Goal: Information Seeking & Learning: Learn about a topic

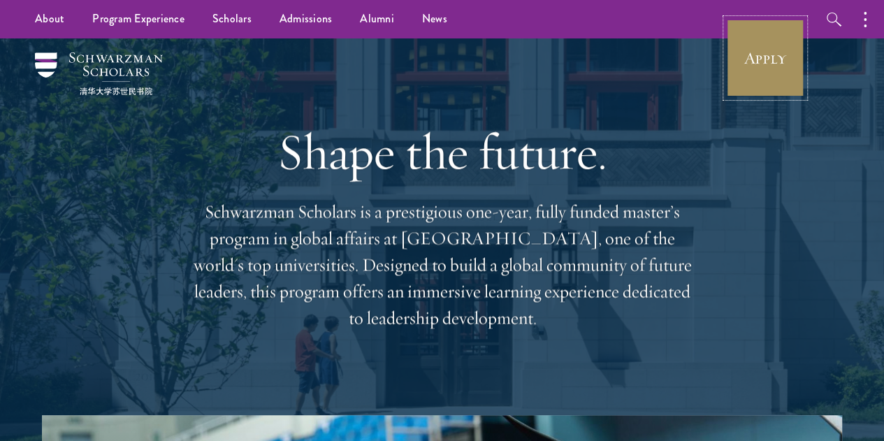
click at [756, 50] on link "Apply" at bounding box center [765, 58] width 78 height 78
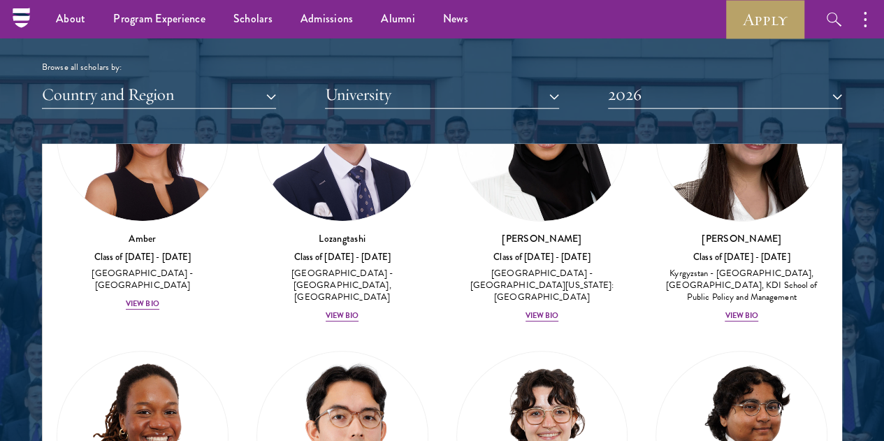
scroll to position [154, 0]
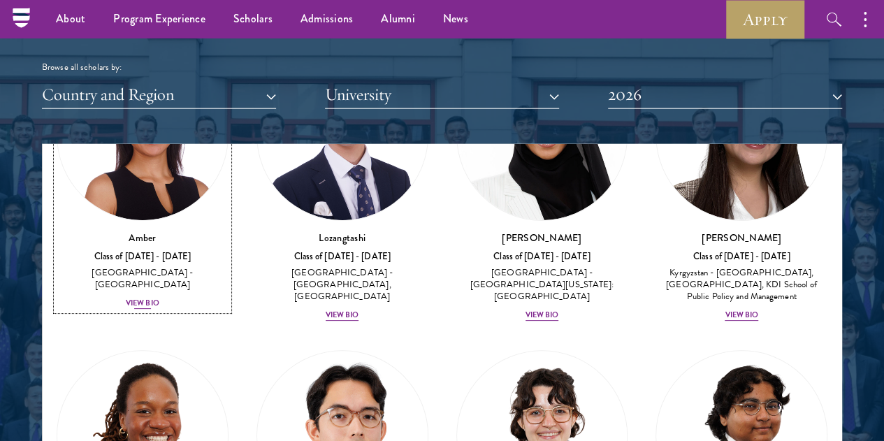
click at [159, 298] on div "View Bio" at bounding box center [143, 303] width 34 height 11
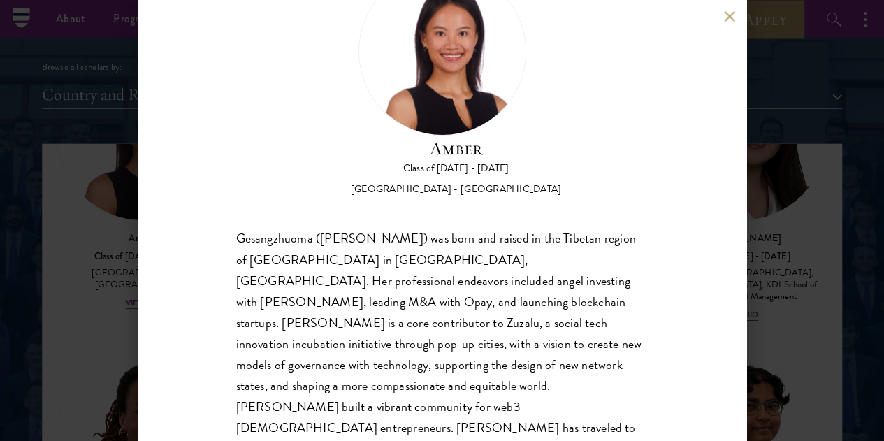
scroll to position [48, 0]
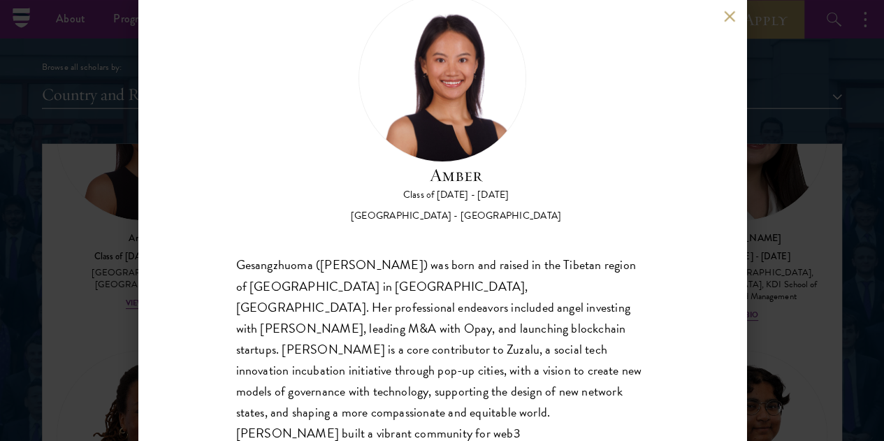
click at [729, 16] on button at bounding box center [730, 16] width 12 height 12
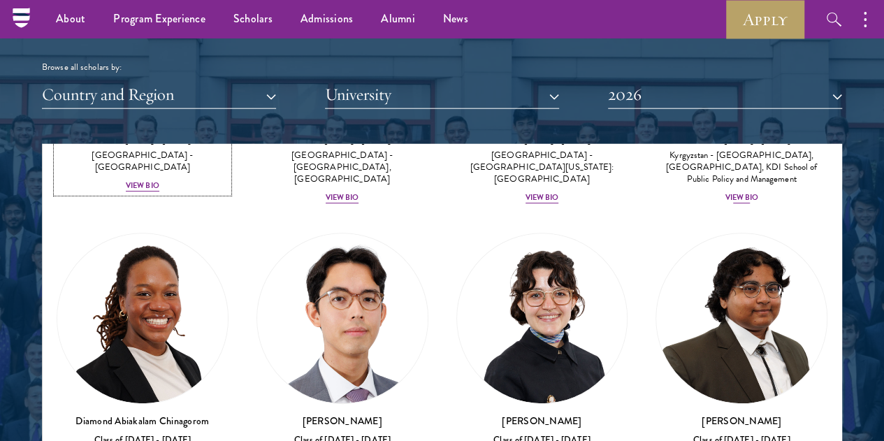
scroll to position [324, 0]
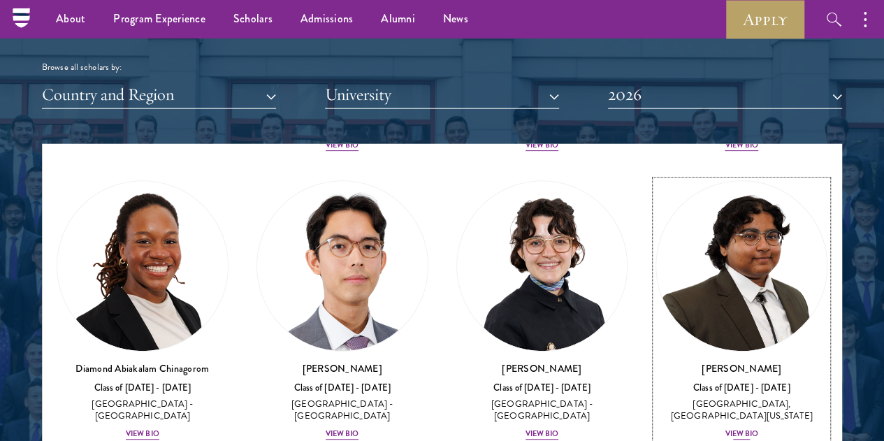
click at [725, 429] on div "View Bio" at bounding box center [742, 434] width 34 height 11
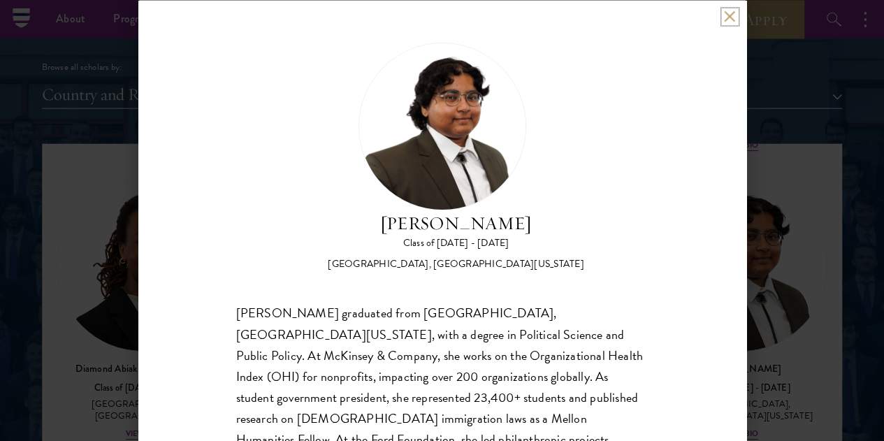
click at [730, 19] on button at bounding box center [730, 16] width 12 height 12
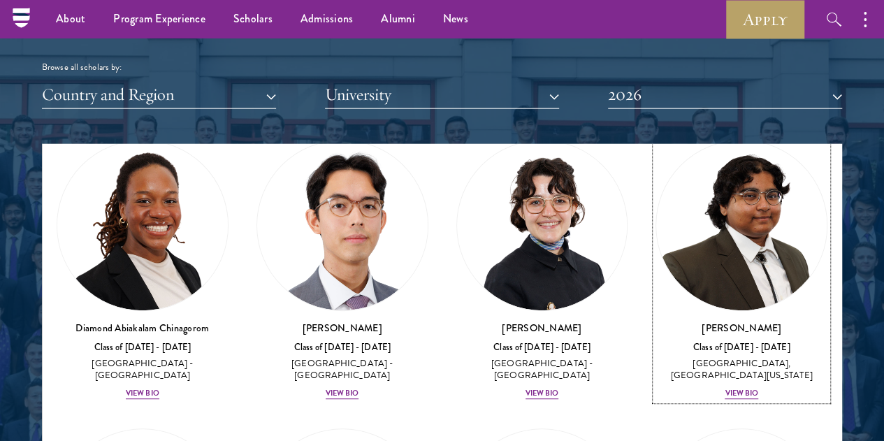
scroll to position [361, 0]
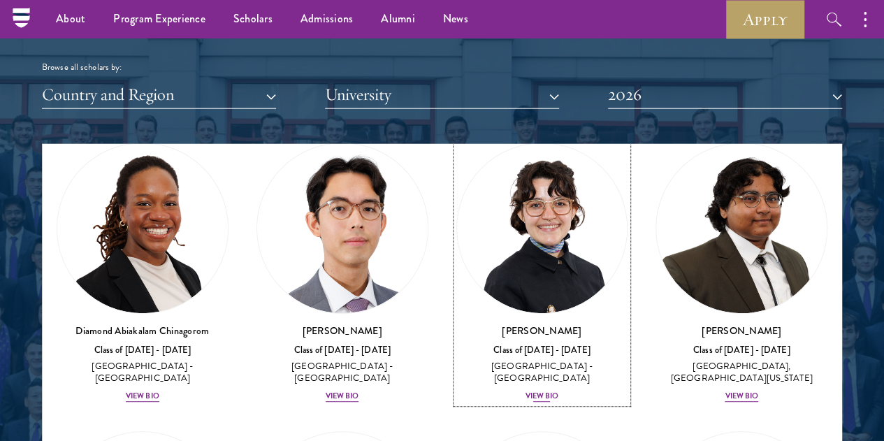
click at [526, 391] on div "View Bio" at bounding box center [543, 396] width 34 height 11
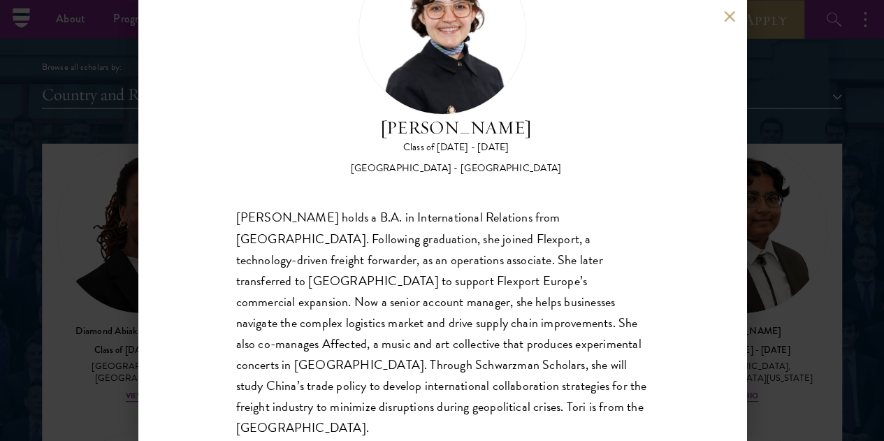
scroll to position [95, 0]
click at [727, 19] on button at bounding box center [730, 16] width 12 height 12
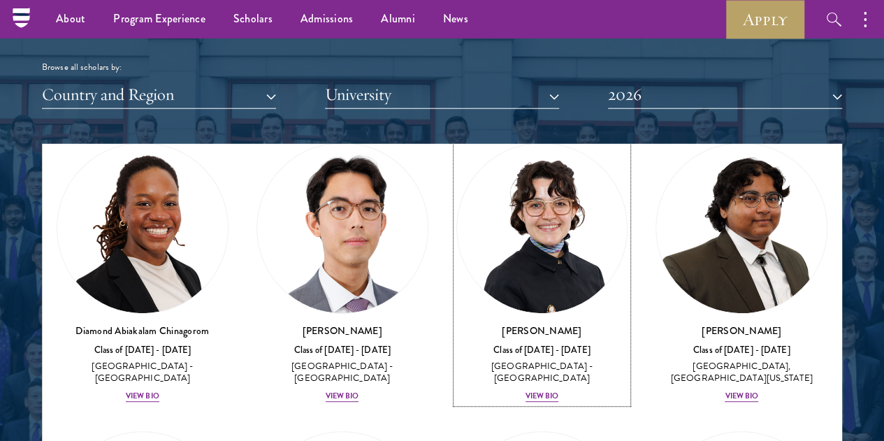
scroll to position [352, 0]
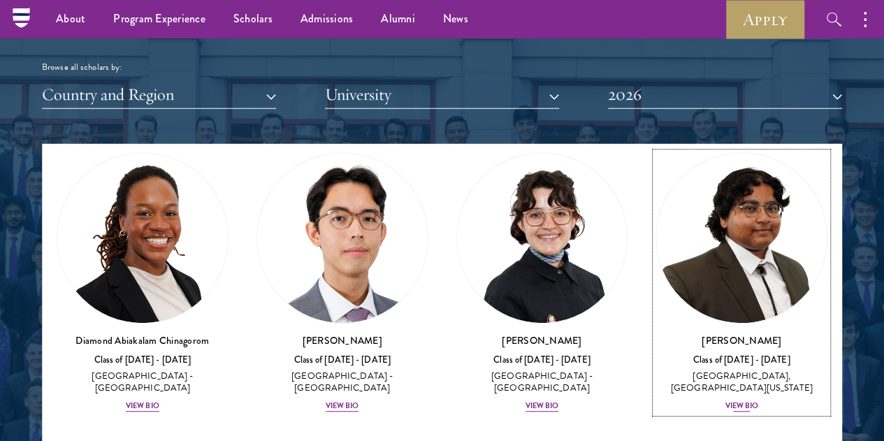
click at [725, 401] on div "View Bio" at bounding box center [742, 406] width 34 height 11
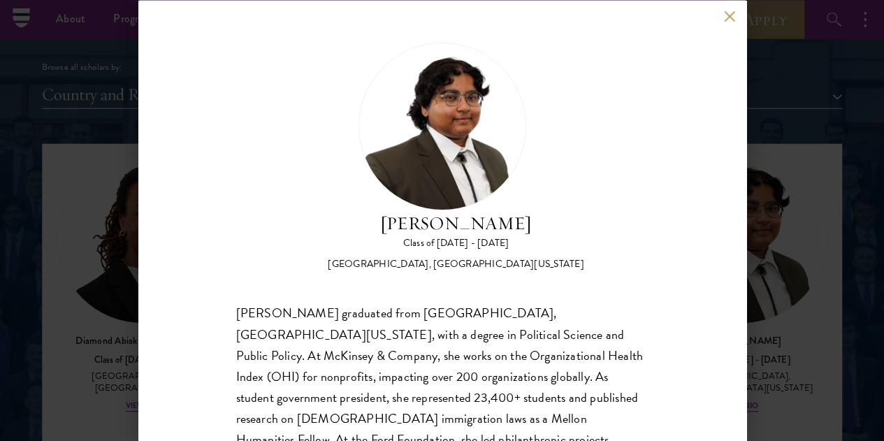
click at [728, 22] on div "Ariana Ahmed Class of 2025 - 2026 United States of America - Hunter College, Th…" at bounding box center [442, 220] width 608 height 441
click at [728, 16] on button at bounding box center [730, 16] width 12 height 12
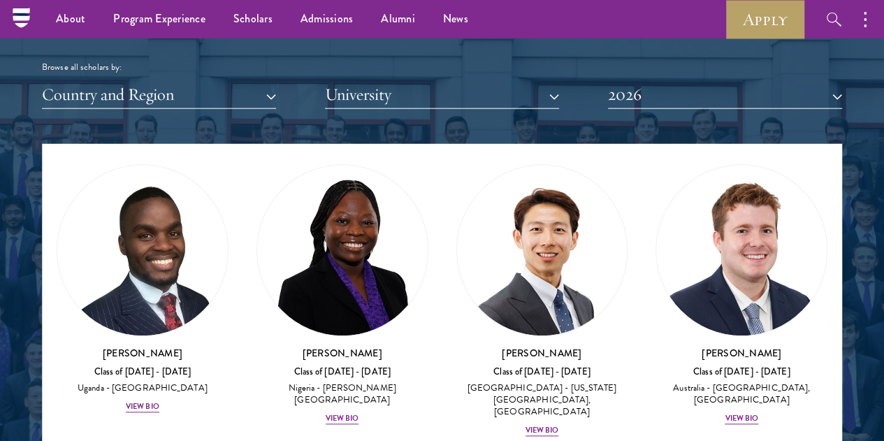
scroll to position [629, 0]
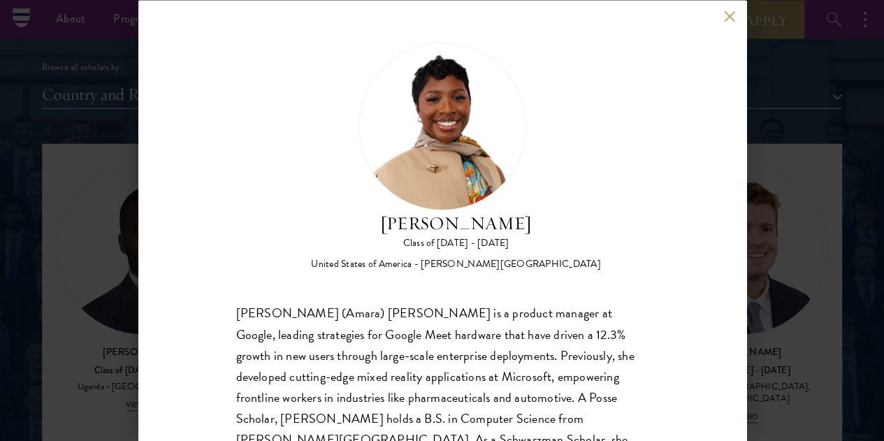
scroll to position [1, 0]
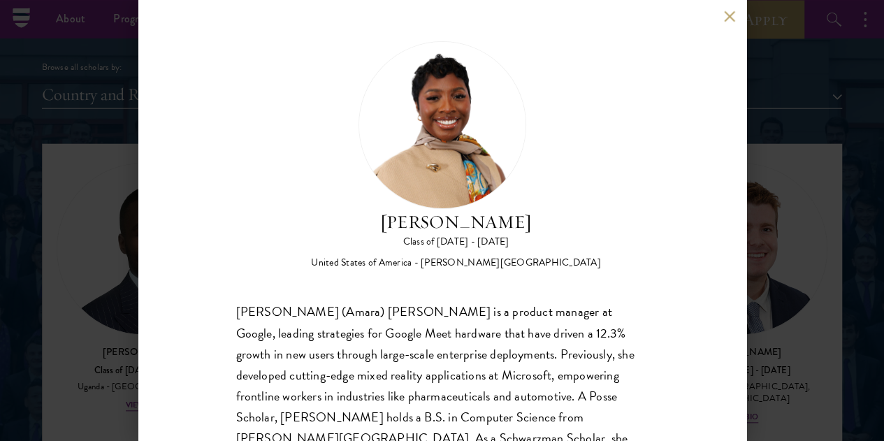
click at [730, 20] on button at bounding box center [730, 16] width 12 height 12
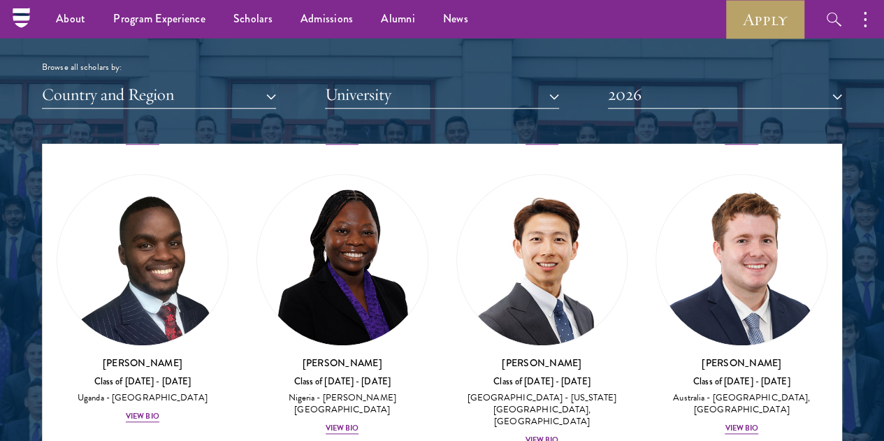
scroll to position [618, 0]
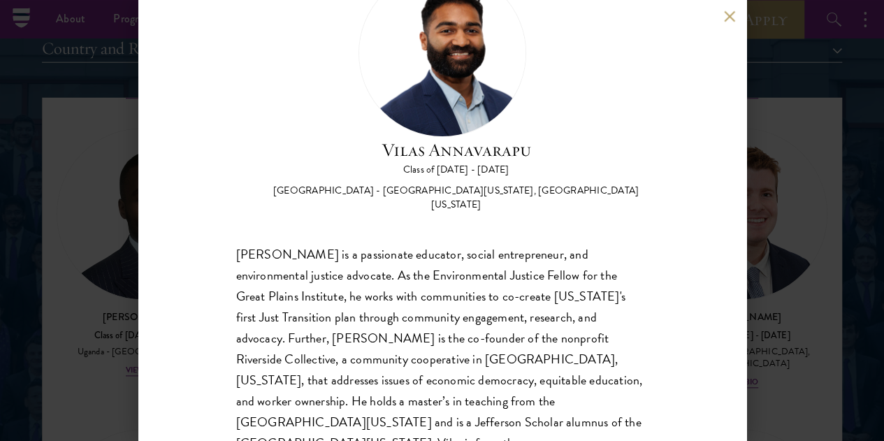
scroll to position [1725, 0]
click at [726, 15] on button at bounding box center [730, 16] width 12 height 12
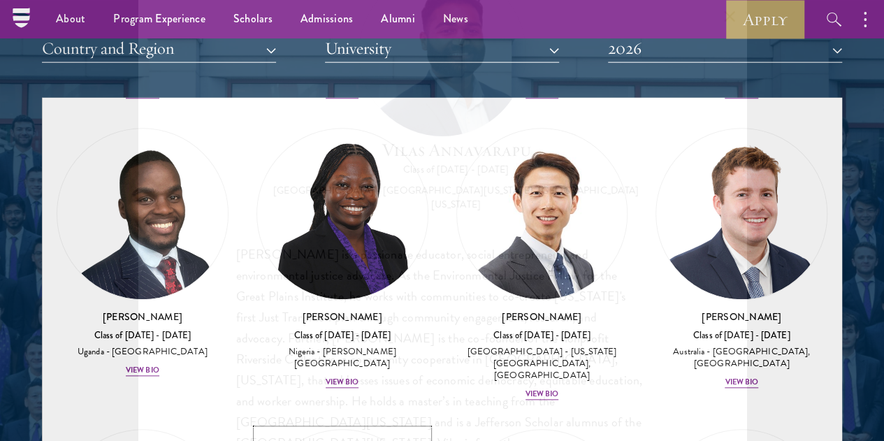
scroll to position [603, 0]
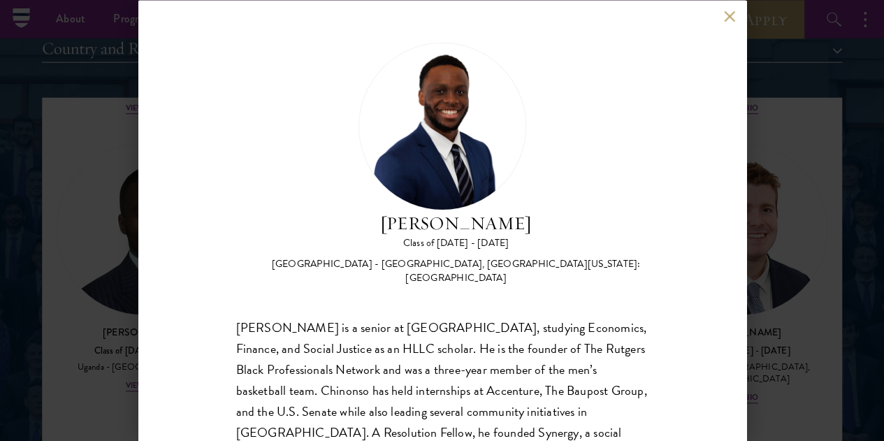
click at [725, 15] on button at bounding box center [730, 16] width 12 height 12
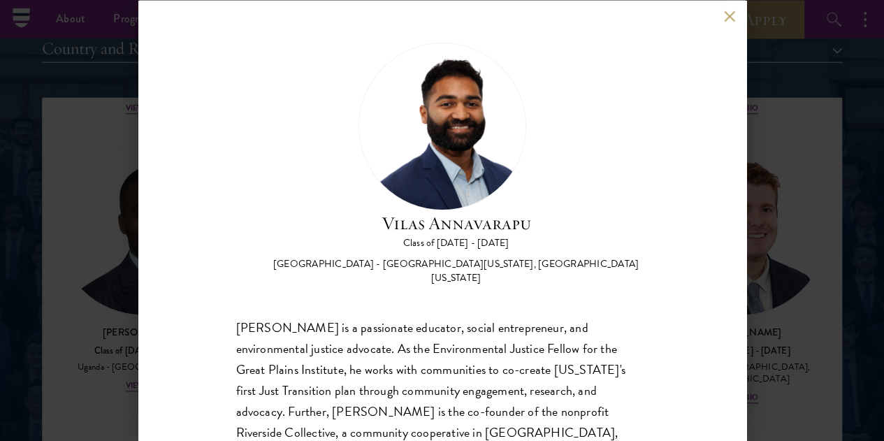
click at [727, 15] on button at bounding box center [730, 16] width 12 height 12
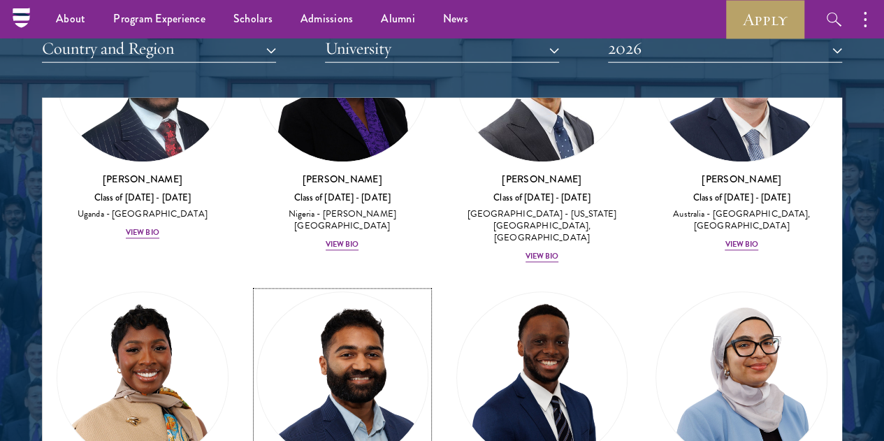
scroll to position [756, 0]
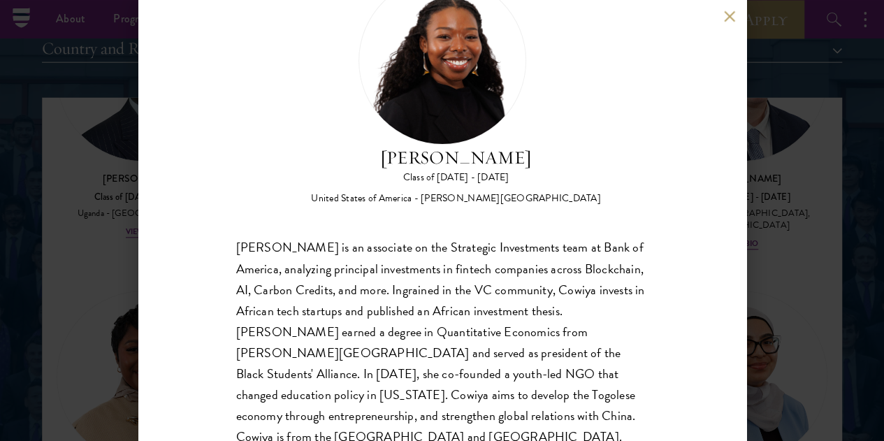
scroll to position [73, 0]
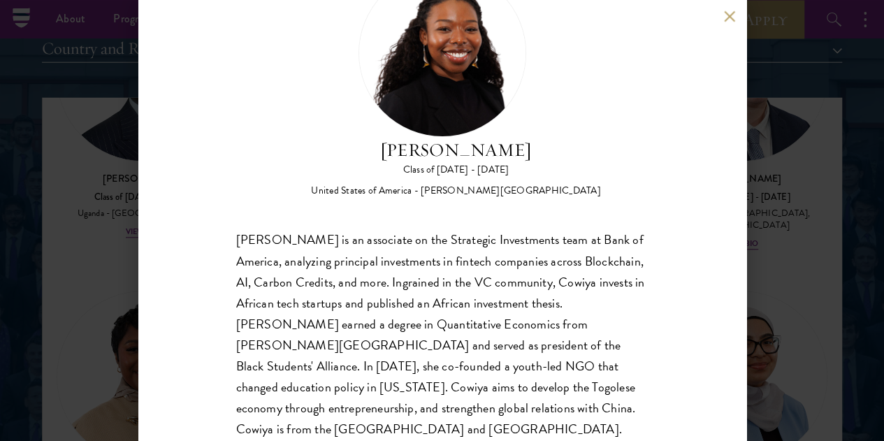
click at [730, 21] on button at bounding box center [730, 16] width 12 height 12
